Goal: Obtain resource: Download file/media

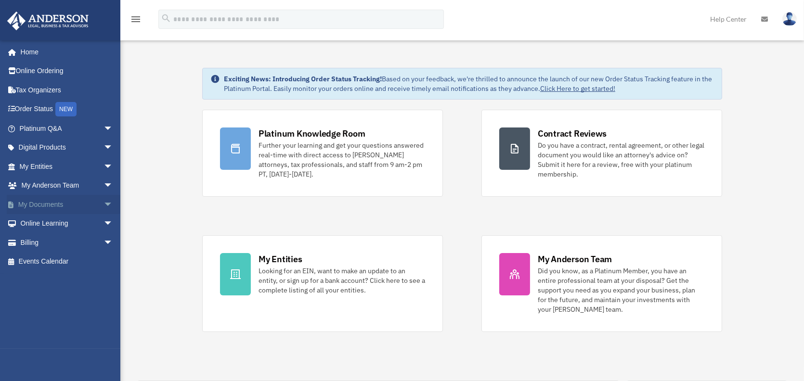
click at [34, 201] on link "My Documents arrow_drop_down" at bounding box center [67, 204] width 121 height 19
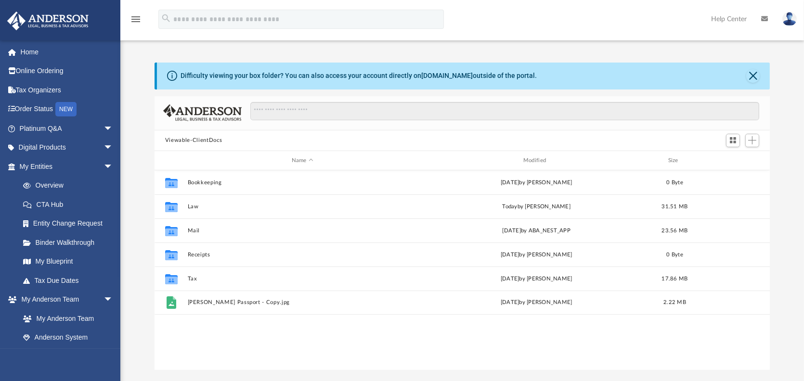
scroll to position [211, 608]
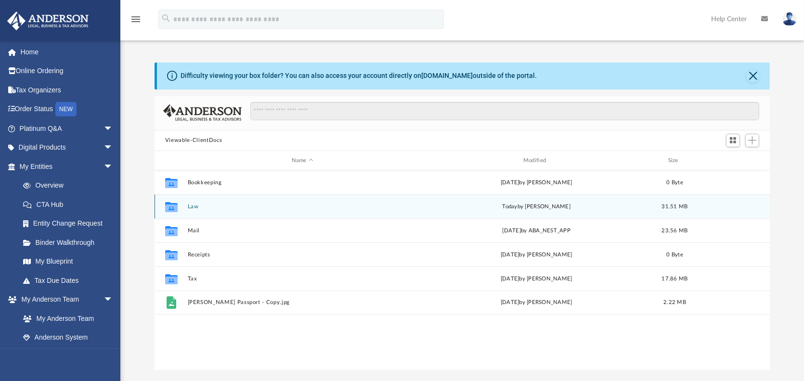
click at [199, 202] on div "Collaborated Folder Law [DATE] by [PERSON_NAME] 31.51 MB" at bounding box center [461, 206] width 615 height 24
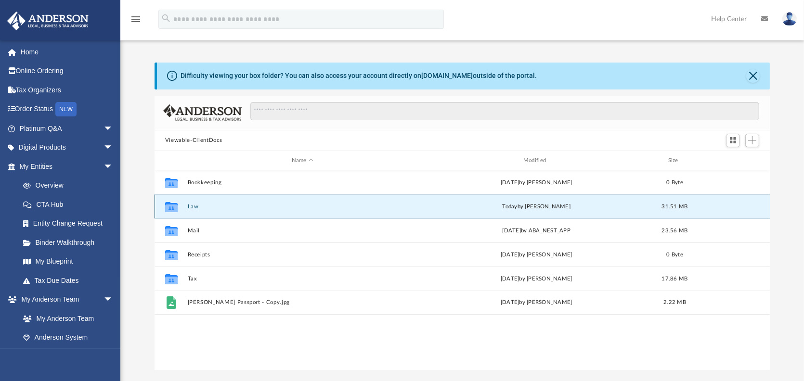
click at [191, 208] on button "Law" at bounding box center [303, 207] width 230 height 6
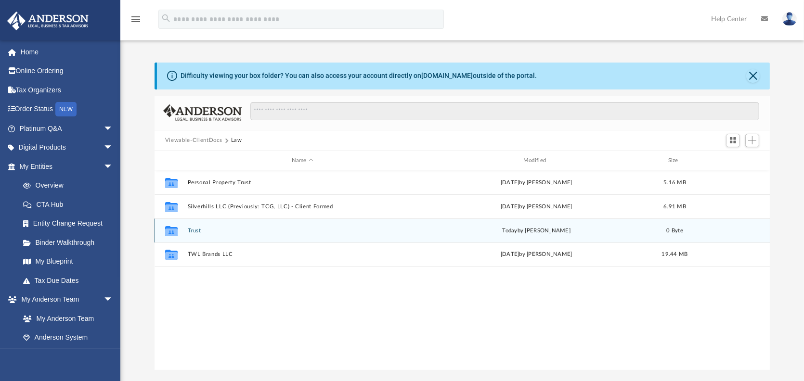
click at [196, 230] on button "Trust" at bounding box center [303, 231] width 230 height 6
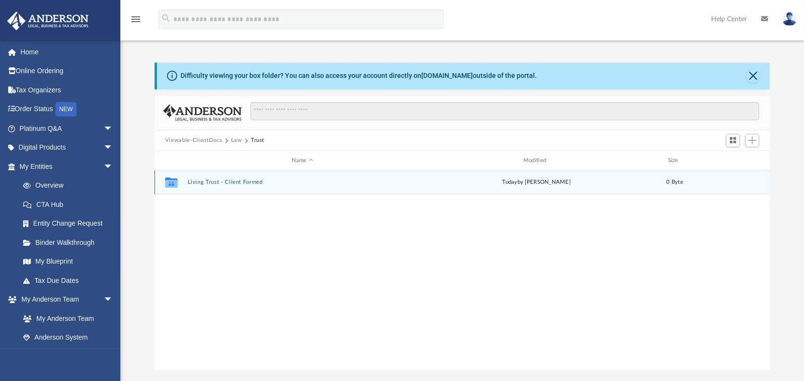
click at [240, 182] on button "Living Trust - Client Formed" at bounding box center [303, 182] width 230 height 6
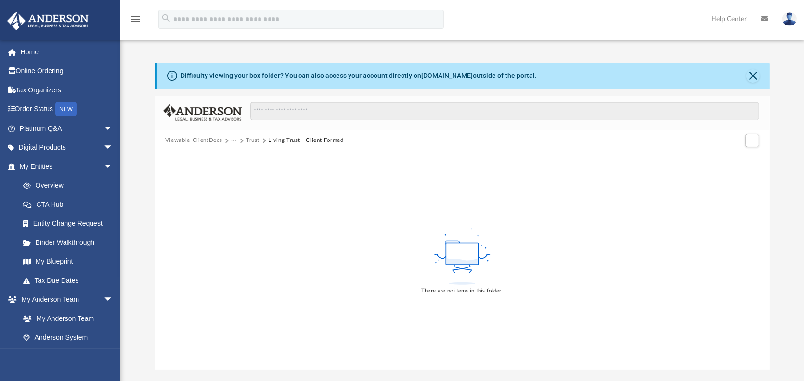
click at [252, 139] on button "Trust" at bounding box center [252, 140] width 13 height 9
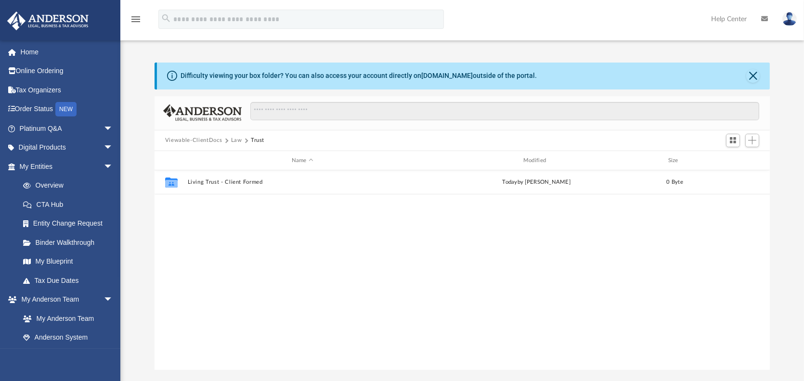
click at [237, 140] on button "Law" at bounding box center [236, 140] width 11 height 9
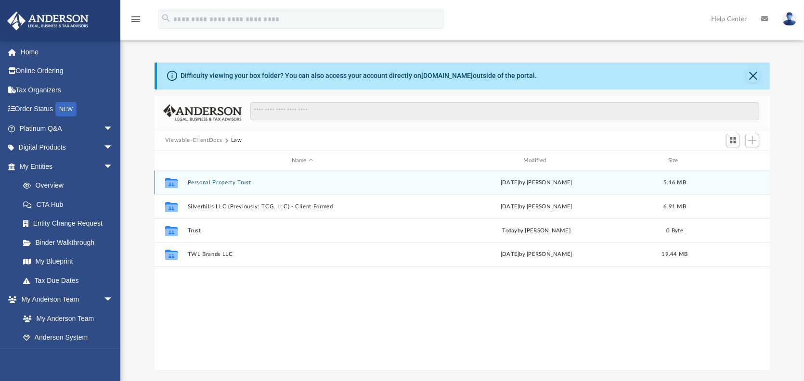
click at [216, 184] on button "Personal Property Trust" at bounding box center [303, 182] width 230 height 6
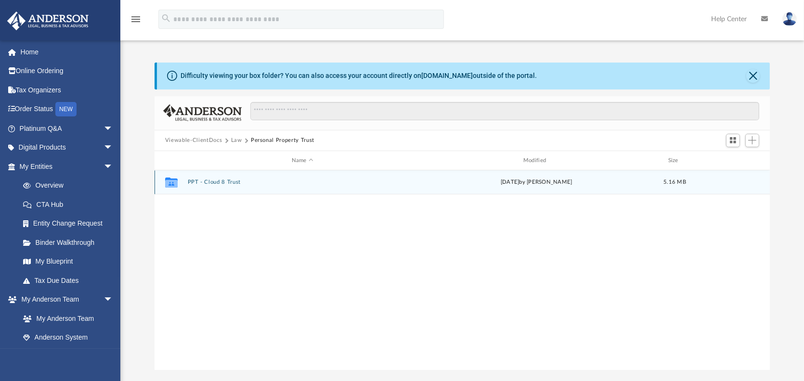
click at [216, 184] on button "PPT - Cloud 8 Trust" at bounding box center [303, 182] width 230 height 6
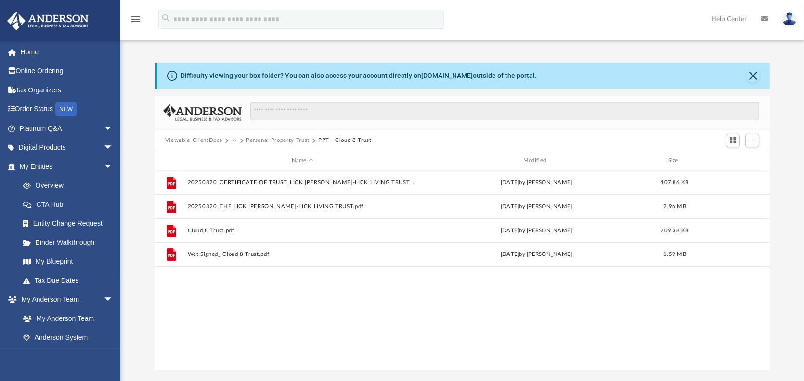
click at [262, 139] on button "Personal Property Trust" at bounding box center [278, 140] width 64 height 9
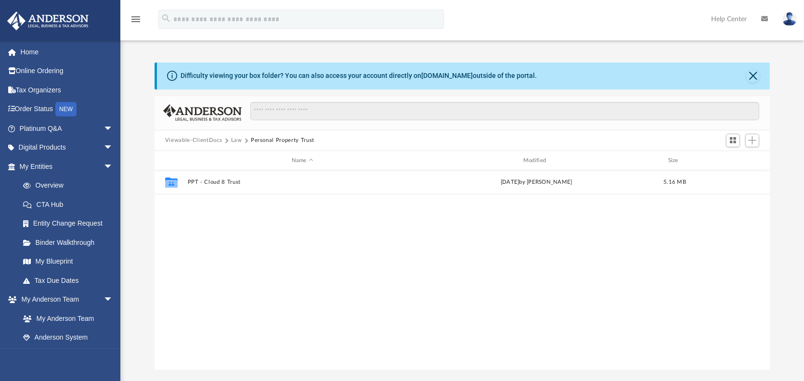
click at [192, 138] on button "Viewable-ClientDocs" at bounding box center [193, 140] width 57 height 9
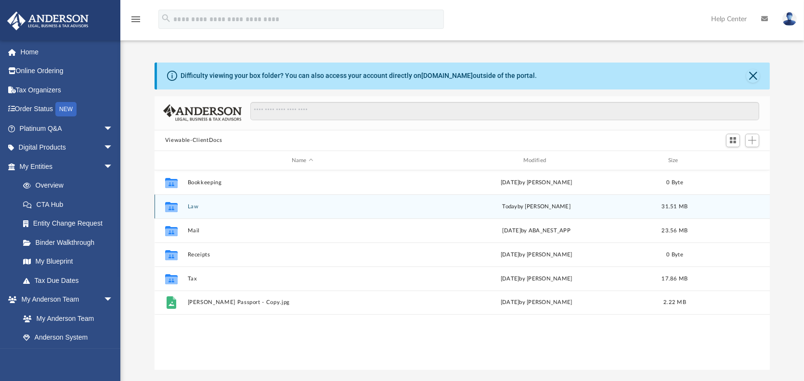
click at [191, 205] on button "Law" at bounding box center [303, 207] width 230 height 6
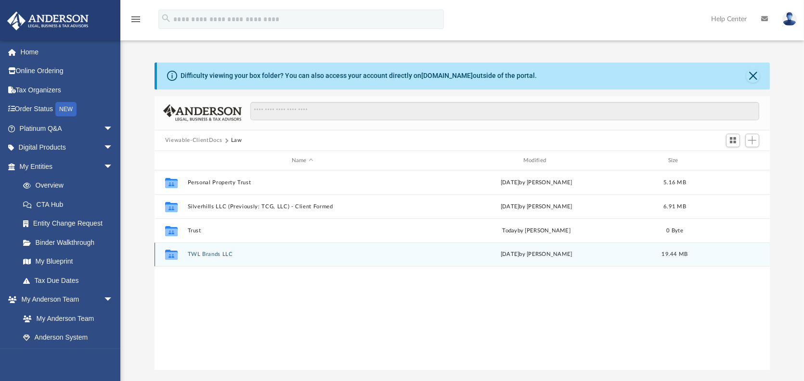
click at [220, 253] on button "TWL Brands LLC" at bounding box center [303, 255] width 230 height 6
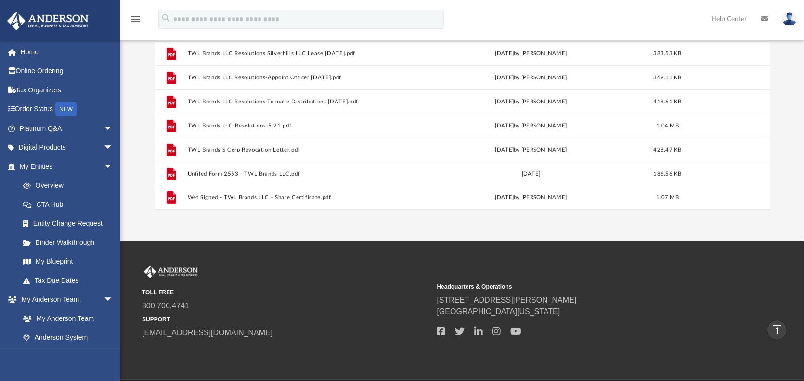
scroll to position [0, 0]
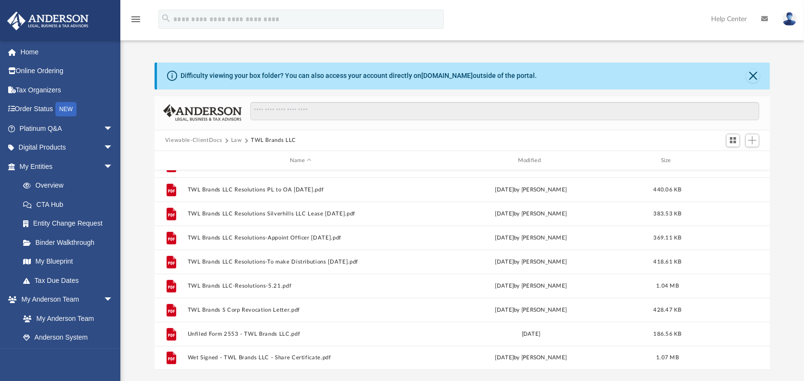
click at [244, 134] on div "Viewable-ClientDocs Law TWL Brands LLC" at bounding box center [461, 140] width 615 height 21
click at [236, 138] on button "Law" at bounding box center [236, 140] width 11 height 9
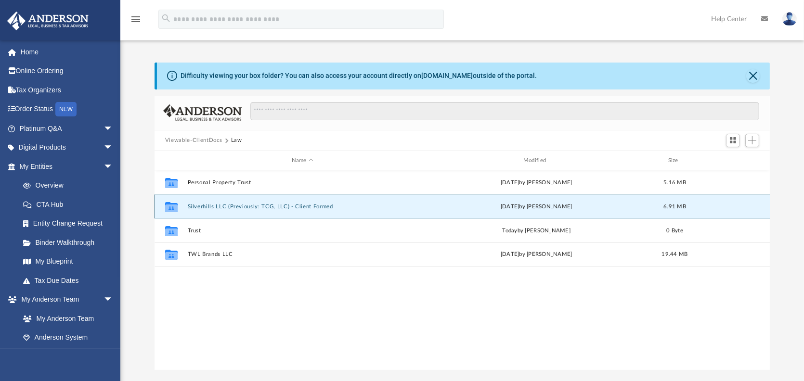
click at [220, 204] on button "Silverhills LLC (Previously: TCG, LLC) - Client Formed" at bounding box center [303, 207] width 230 height 6
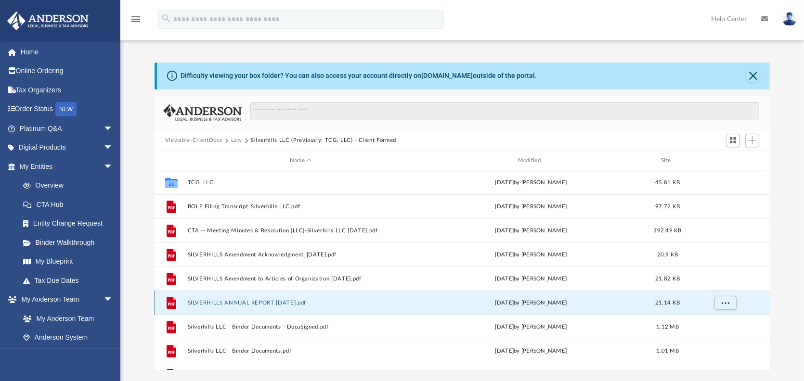
click at [285, 301] on button "SILVERHILLS ANNUAL REPORT [DATE].pdf" at bounding box center [301, 303] width 226 height 6
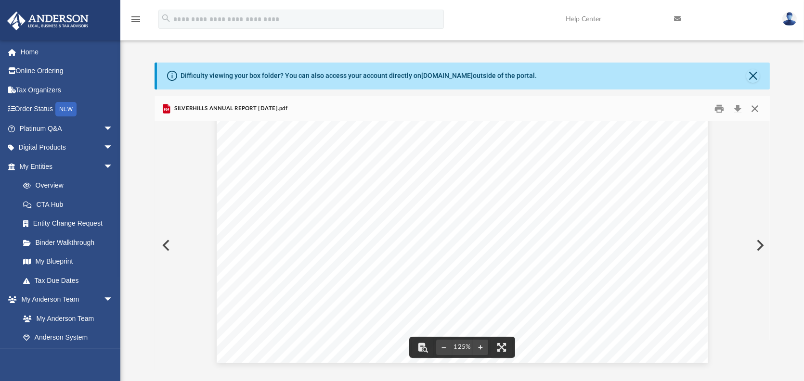
click at [755, 110] on button "Close" at bounding box center [754, 108] width 17 height 15
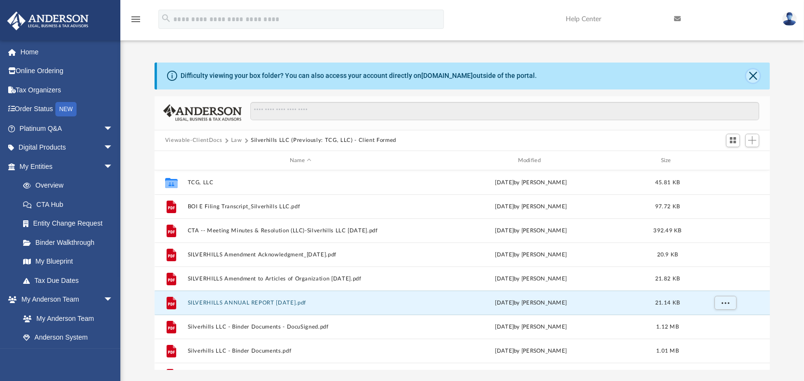
click at [753, 77] on button "Close" at bounding box center [752, 75] width 13 height 13
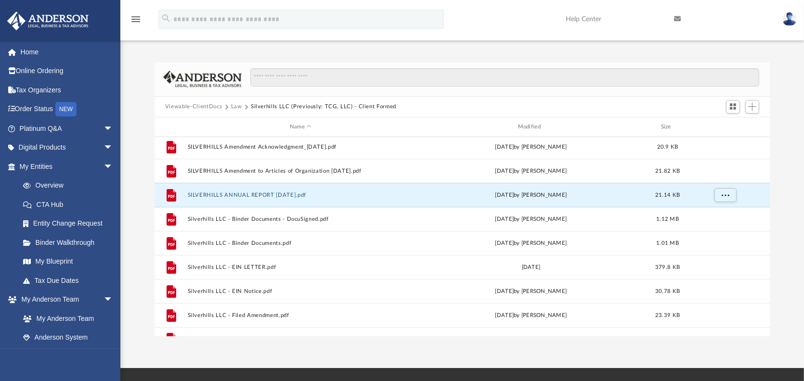
scroll to position [89, 0]
